Goal: Task Accomplishment & Management: Manage account settings

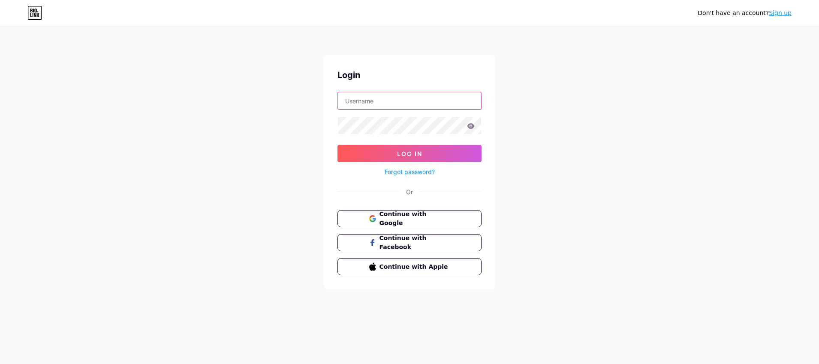
click at [396, 104] on input "text" at bounding box center [409, 100] width 143 height 17
type input "dairalmonte"
click at [337, 145] on button "Log In" at bounding box center [409, 153] width 144 height 17
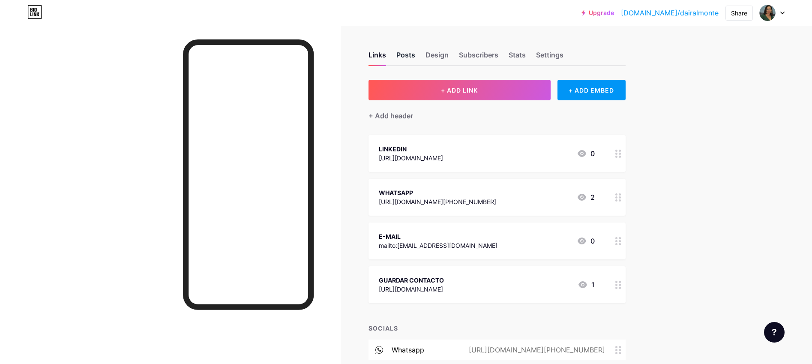
click at [412, 57] on div "Posts" at bounding box center [405, 57] width 19 height 15
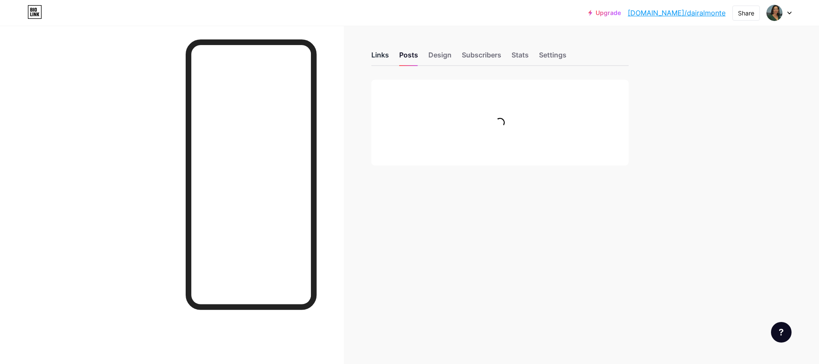
click at [383, 63] on div "Links" at bounding box center [380, 57] width 18 height 15
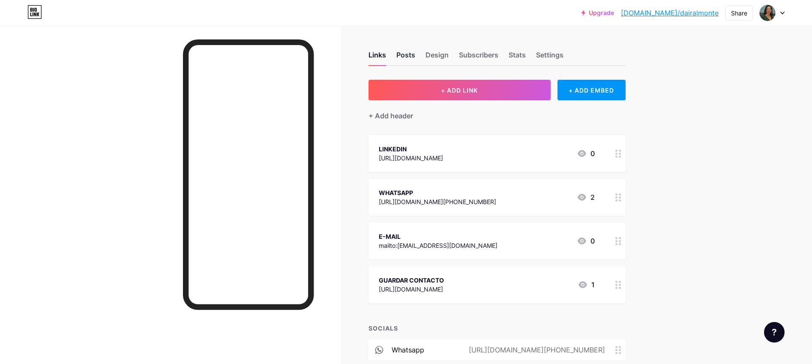
click at [410, 57] on div "Posts" at bounding box center [405, 57] width 19 height 15
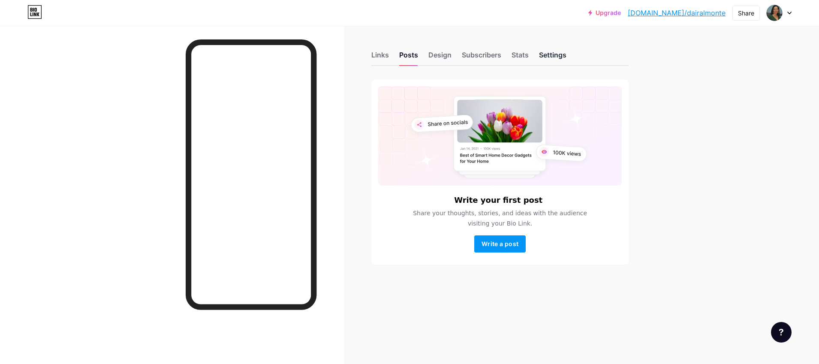
click at [545, 57] on div "Settings" at bounding box center [552, 57] width 27 height 15
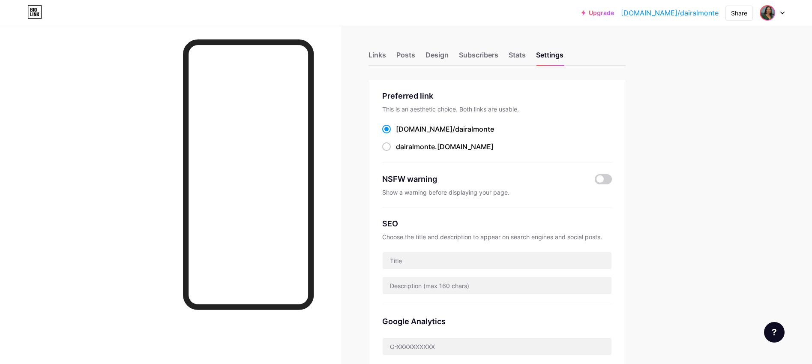
click at [768, 15] on img at bounding box center [768, 13] width 14 height 14
click at [717, 57] on div "[DOMAIN_NAME]/dairalmonte" at bounding box center [736, 59] width 66 height 7
click at [376, 56] on div "Links" at bounding box center [378, 57] width 18 height 15
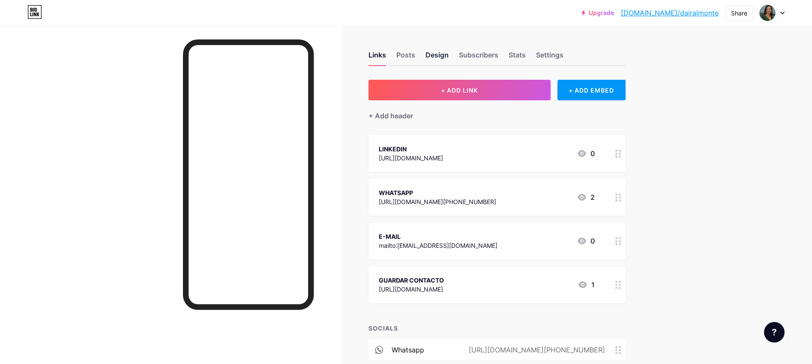
click at [438, 57] on div "Design" at bounding box center [437, 57] width 23 height 15
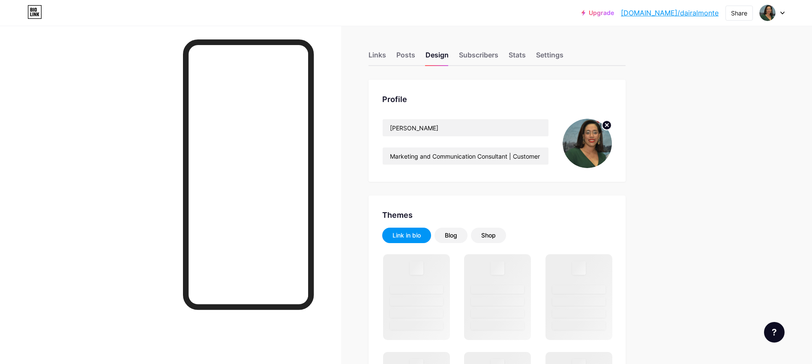
click at [582, 145] on img at bounding box center [587, 143] width 49 height 49
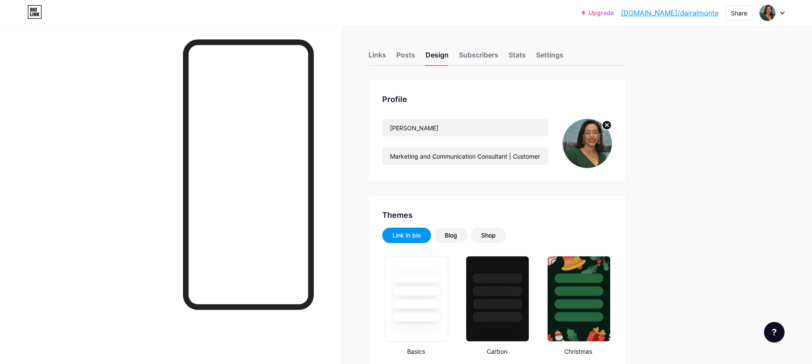
type input "#0d1228"
type input "#ae7a40"
type input "#ffffff"
click at [585, 147] on img at bounding box center [587, 143] width 49 height 49
click at [609, 126] on circle at bounding box center [606, 124] width 9 height 9
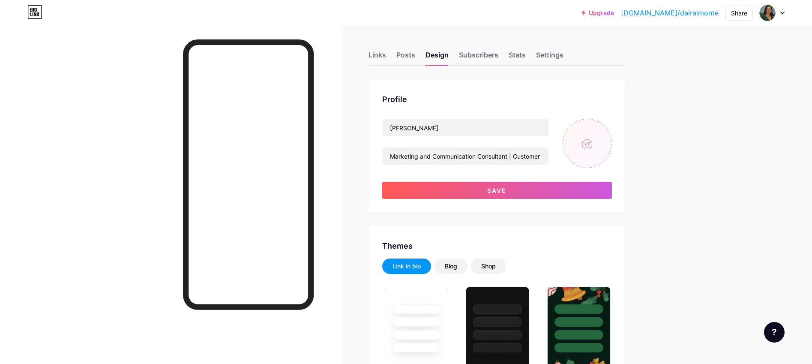
click at [594, 143] on input "file" at bounding box center [587, 143] width 49 height 49
type input "C:\fakepath\DSC9700.jpg"
click at [609, 126] on icon at bounding box center [607, 124] width 3 height 3
click at [588, 135] on input "file" at bounding box center [587, 143] width 49 height 49
type input "C:\fakepath\[PERSON_NAME].png"
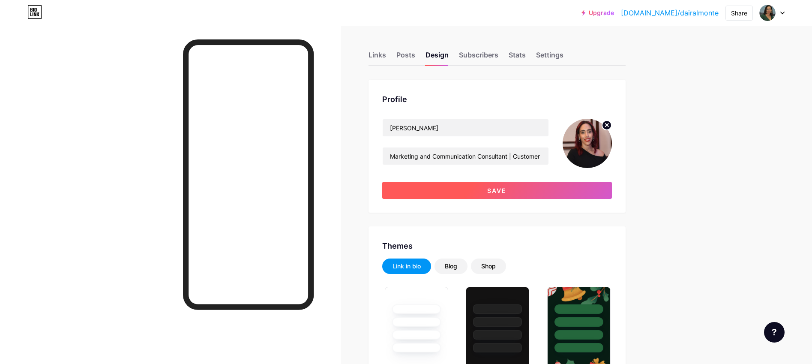
click at [530, 189] on button "Save" at bounding box center [497, 190] width 230 height 17
type input "#0d1228"
type input "#ffffff"
